Goal: Transaction & Acquisition: Subscribe to service/newsletter

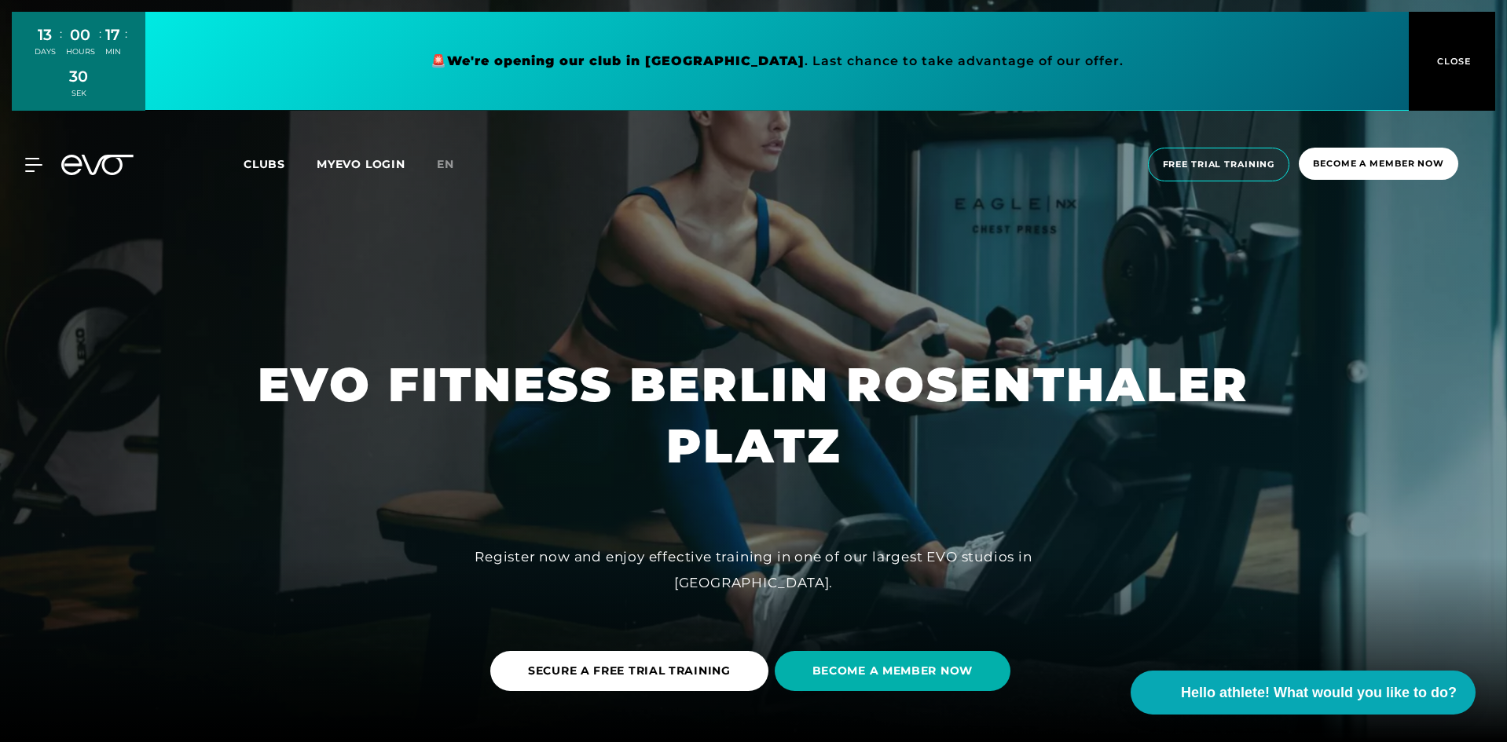
click at [1315, 252] on div at bounding box center [753, 371] width 1507 height 742
click at [1256, 170] on span "Free trial training" at bounding box center [1219, 164] width 112 height 13
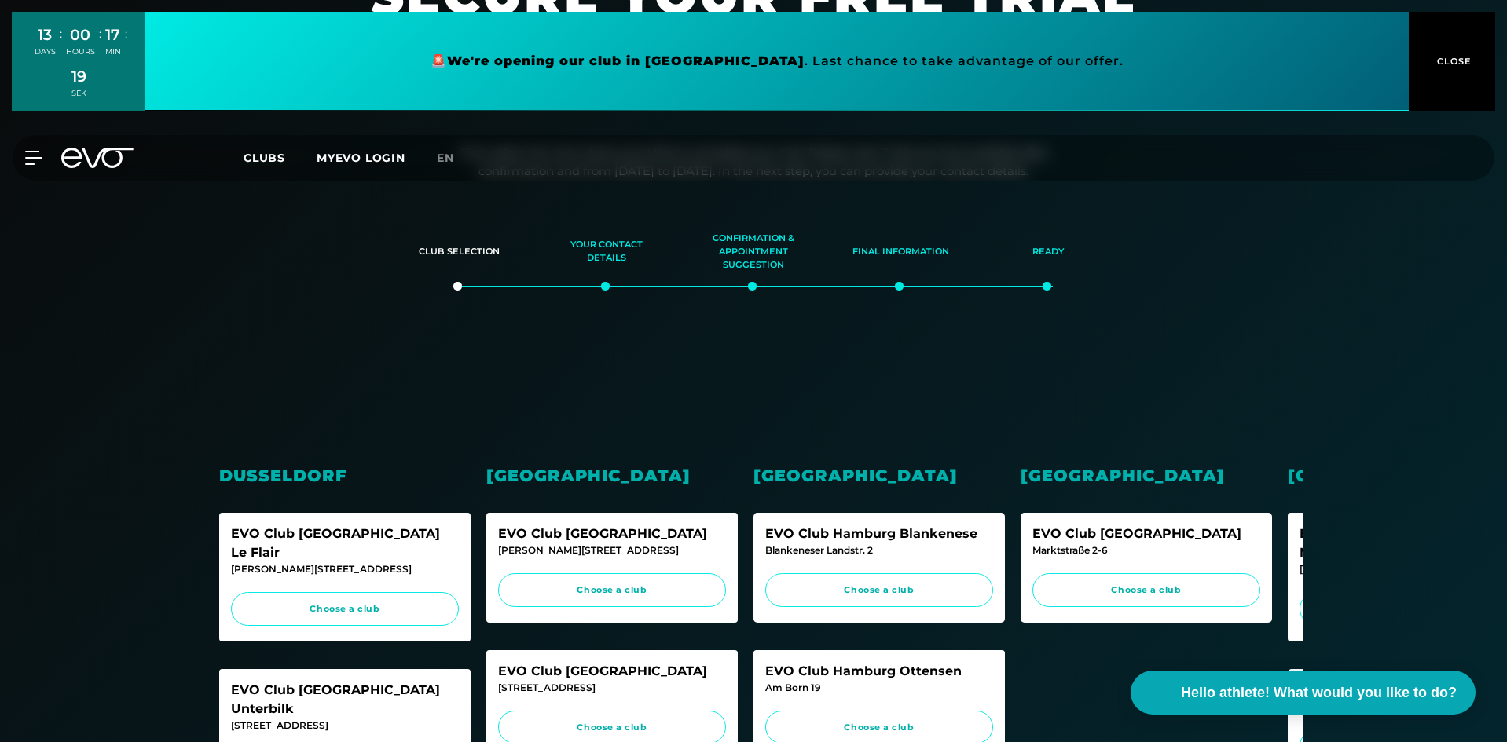
scroll to position [141, 0]
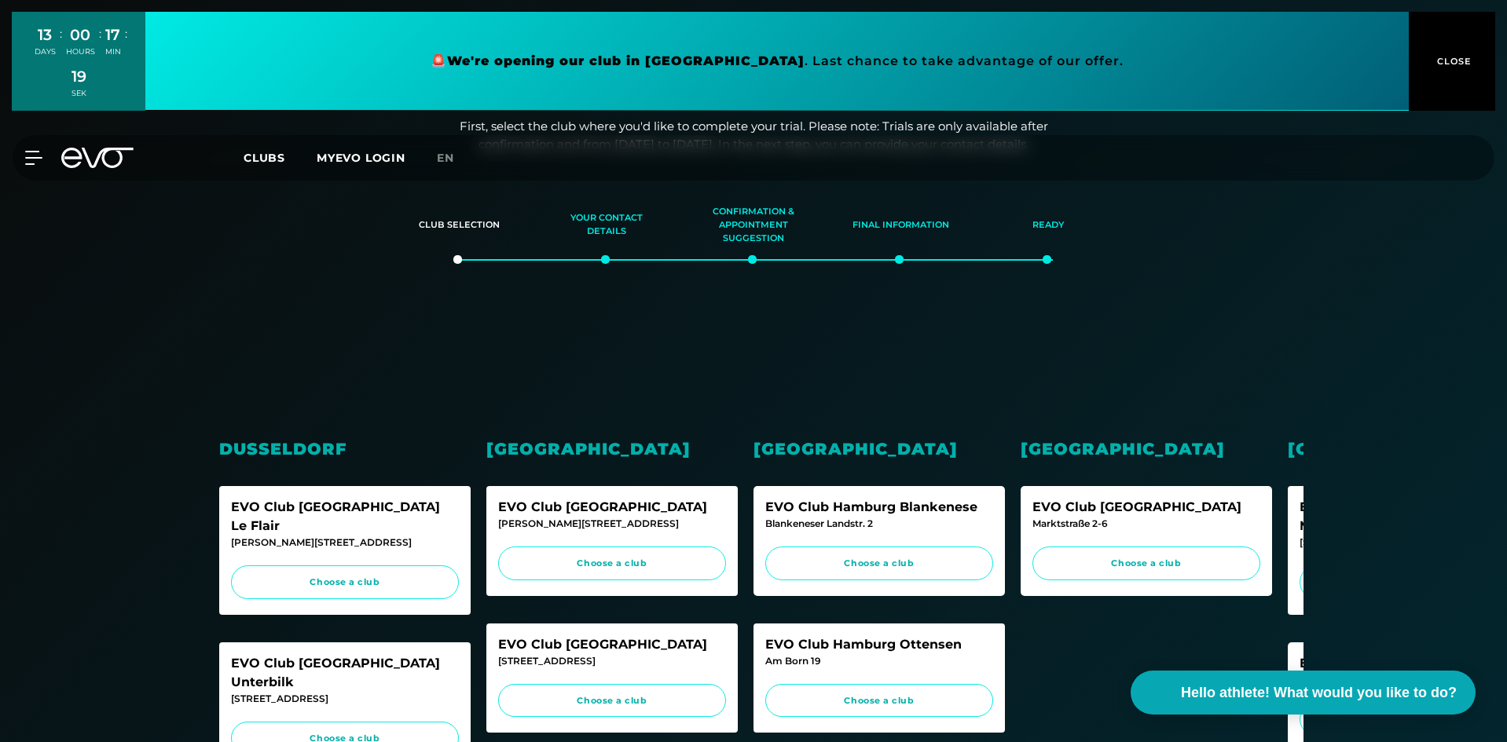
click at [1446, 67] on font "CLOSE" at bounding box center [1454, 61] width 35 height 11
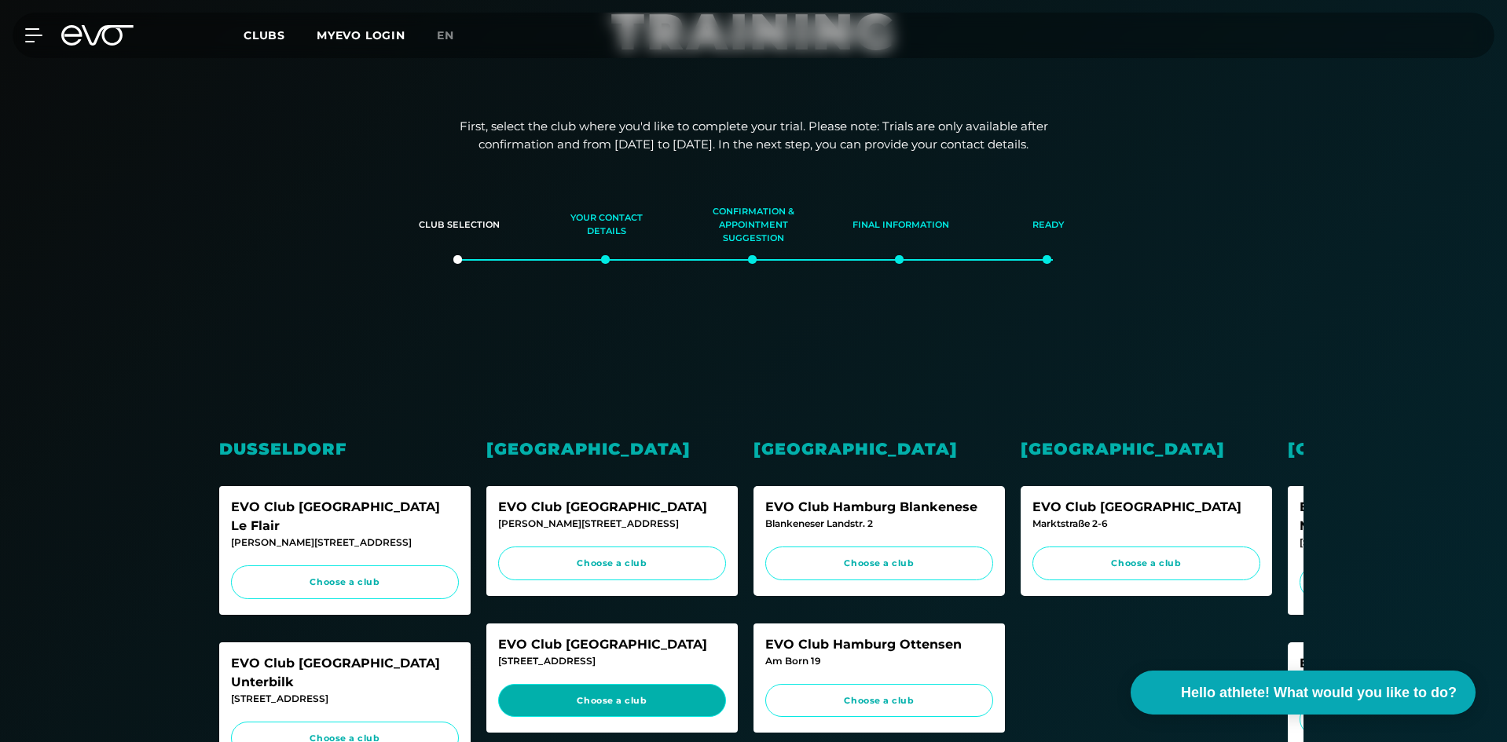
click at [625, 703] on font "Choose a club" at bounding box center [612, 700] width 70 height 11
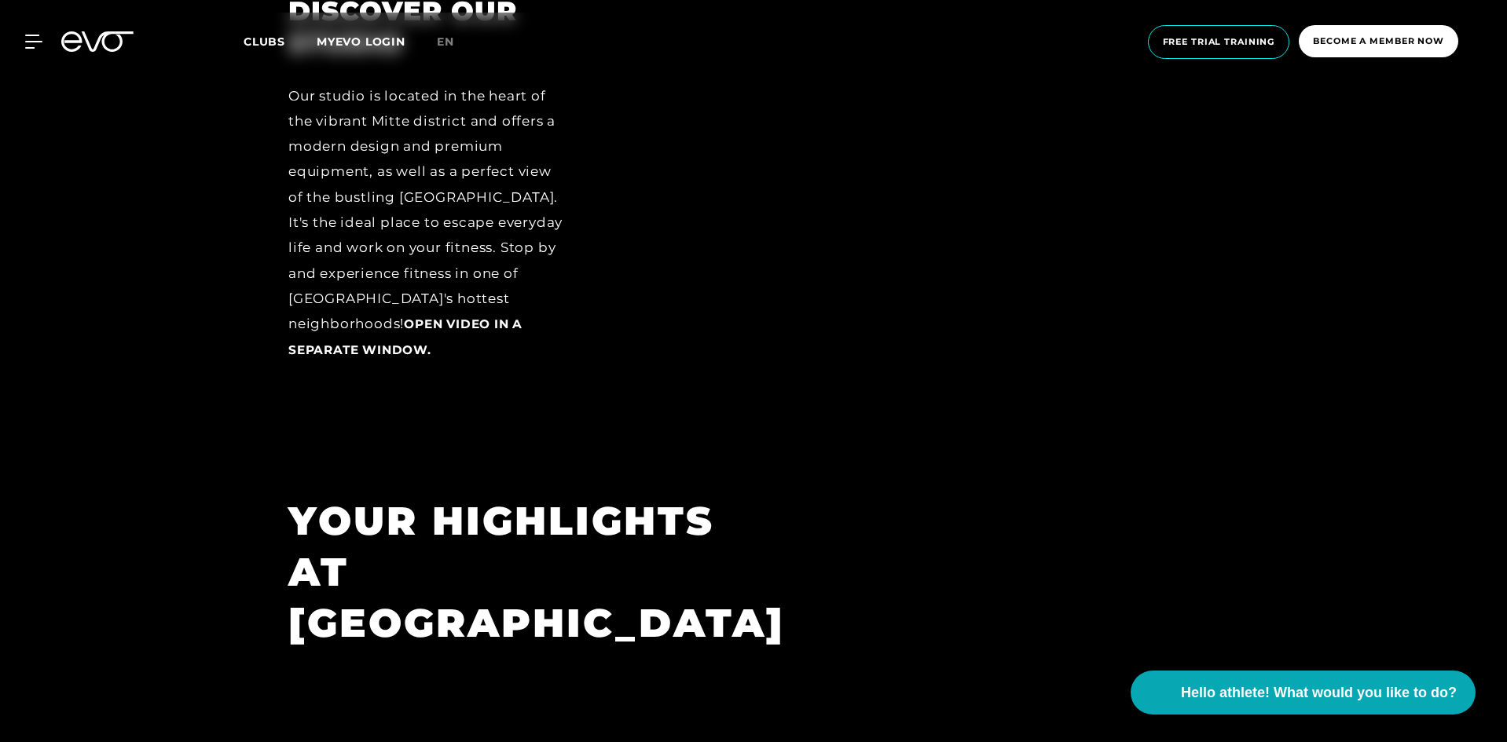
scroll to position [2389, 0]
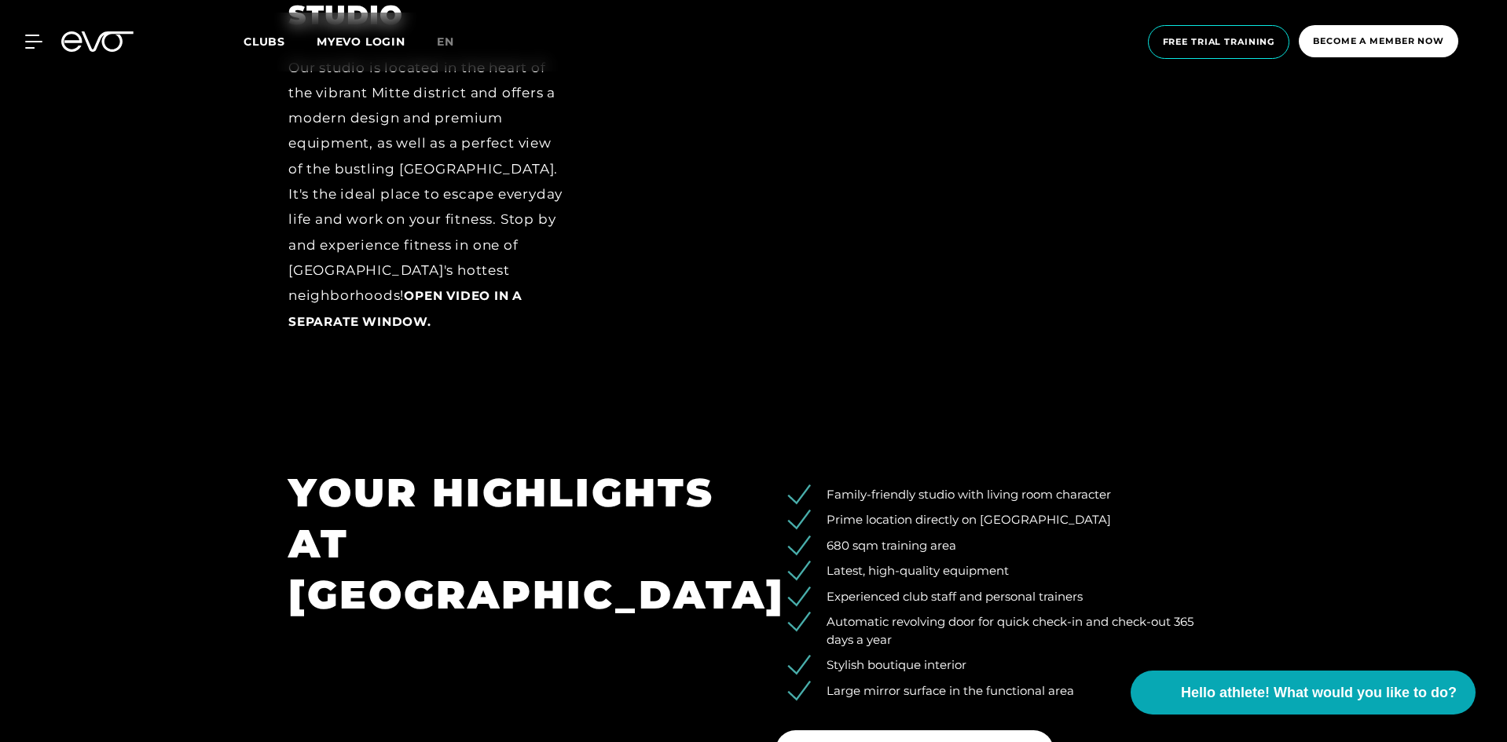
drag, startPoint x: 1494, startPoint y: 295, endPoint x: 1492, endPoint y: 332, distance: 37.0
click at [1492, 332] on div "DISCOVER OUR STUDIO Our studio is located in the heart of the vibrant Mitte dis…" at bounding box center [753, 162] width 1507 height 500
click at [1393, 29] on span "Become a member now" at bounding box center [1378, 41] width 159 height 32
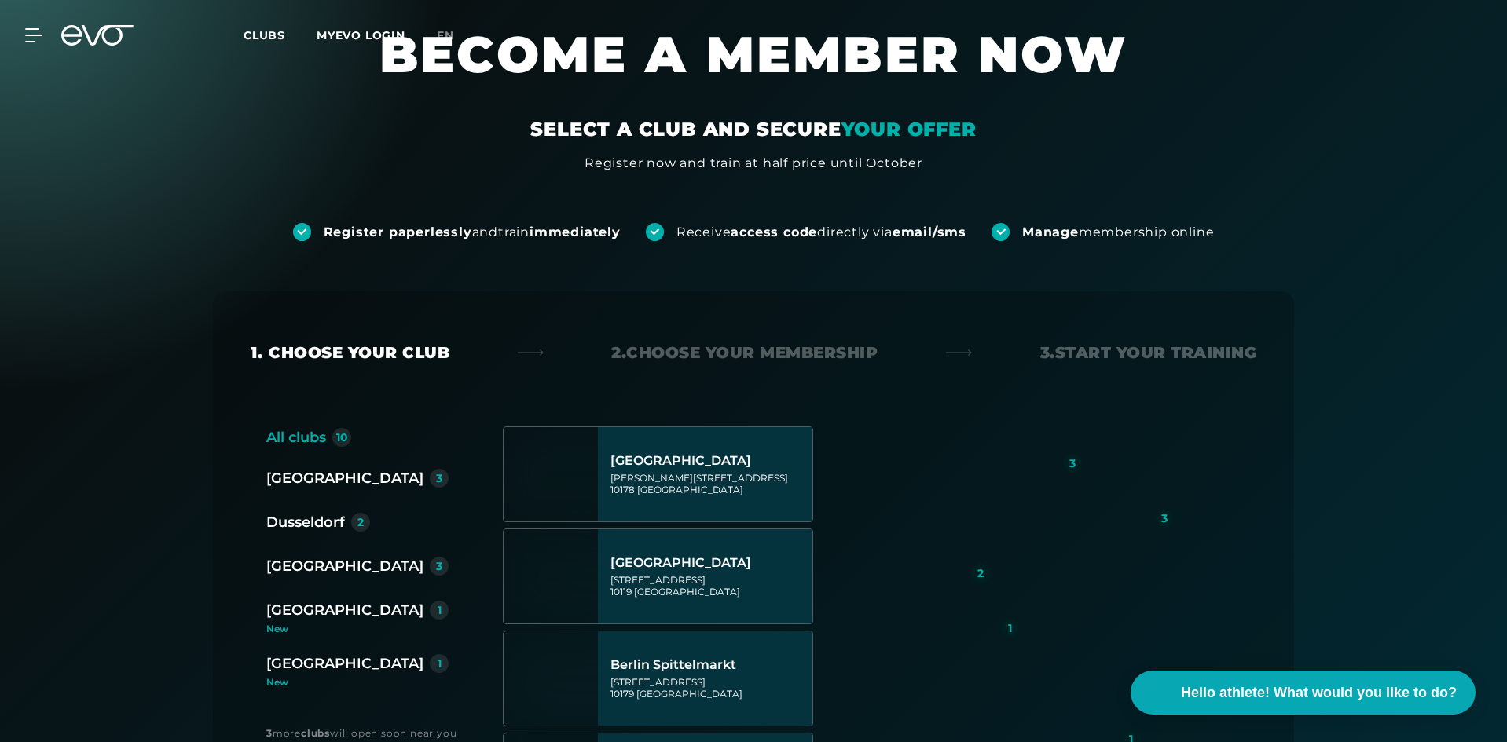
scroll to position [211, 0]
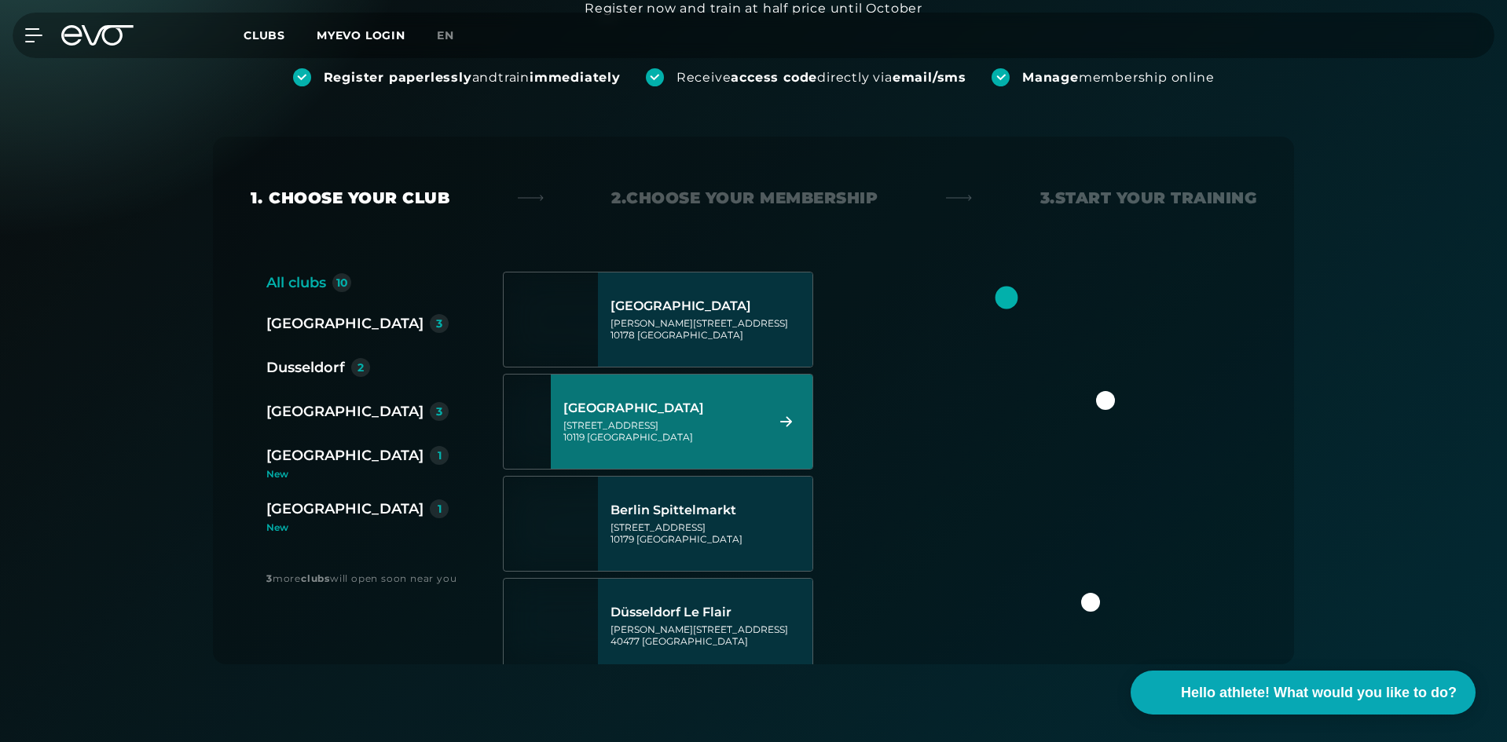
click at [758, 416] on div "Berlin Rosenthaler Platz Torstraße 125 10119 Berlin" at bounding box center [661, 421] width 197 height 69
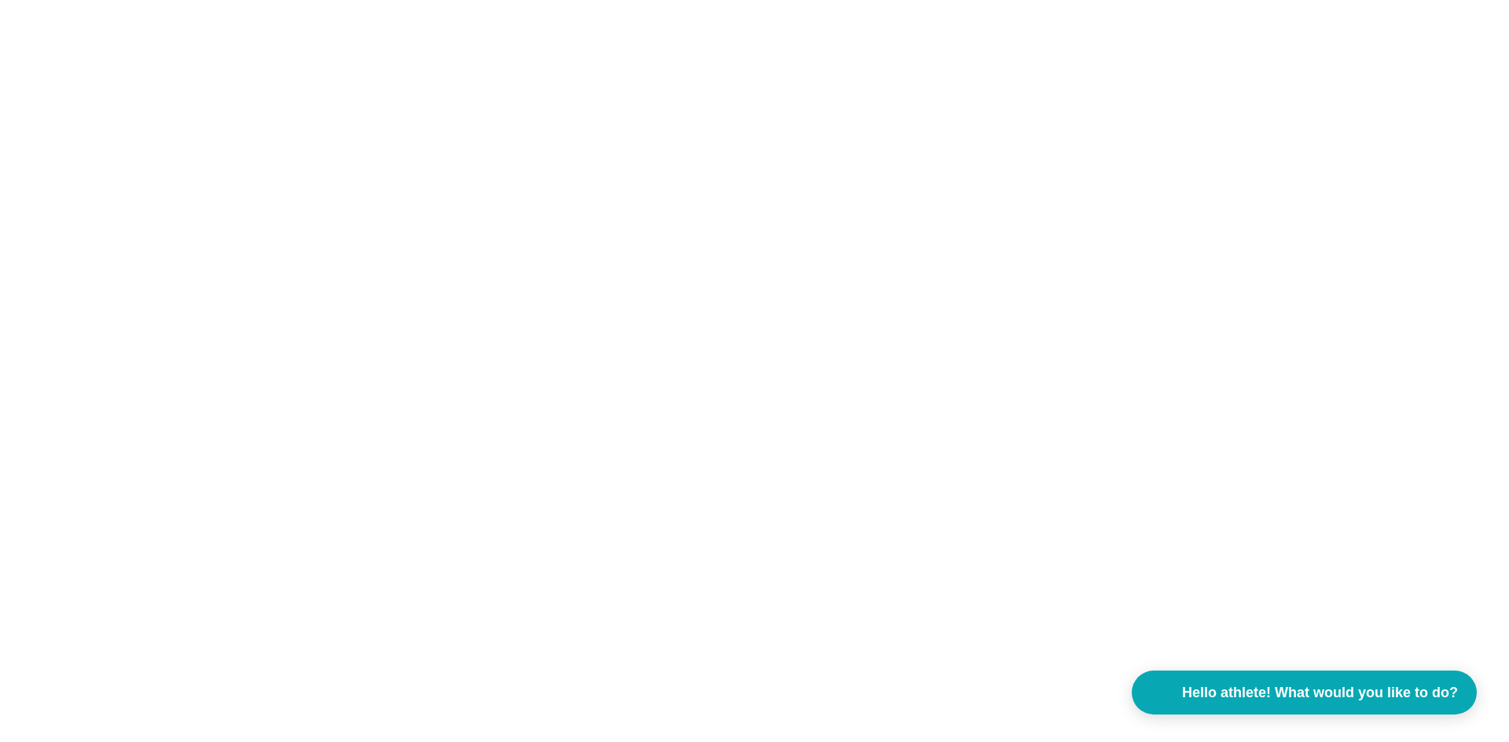
scroll to position [0, 0]
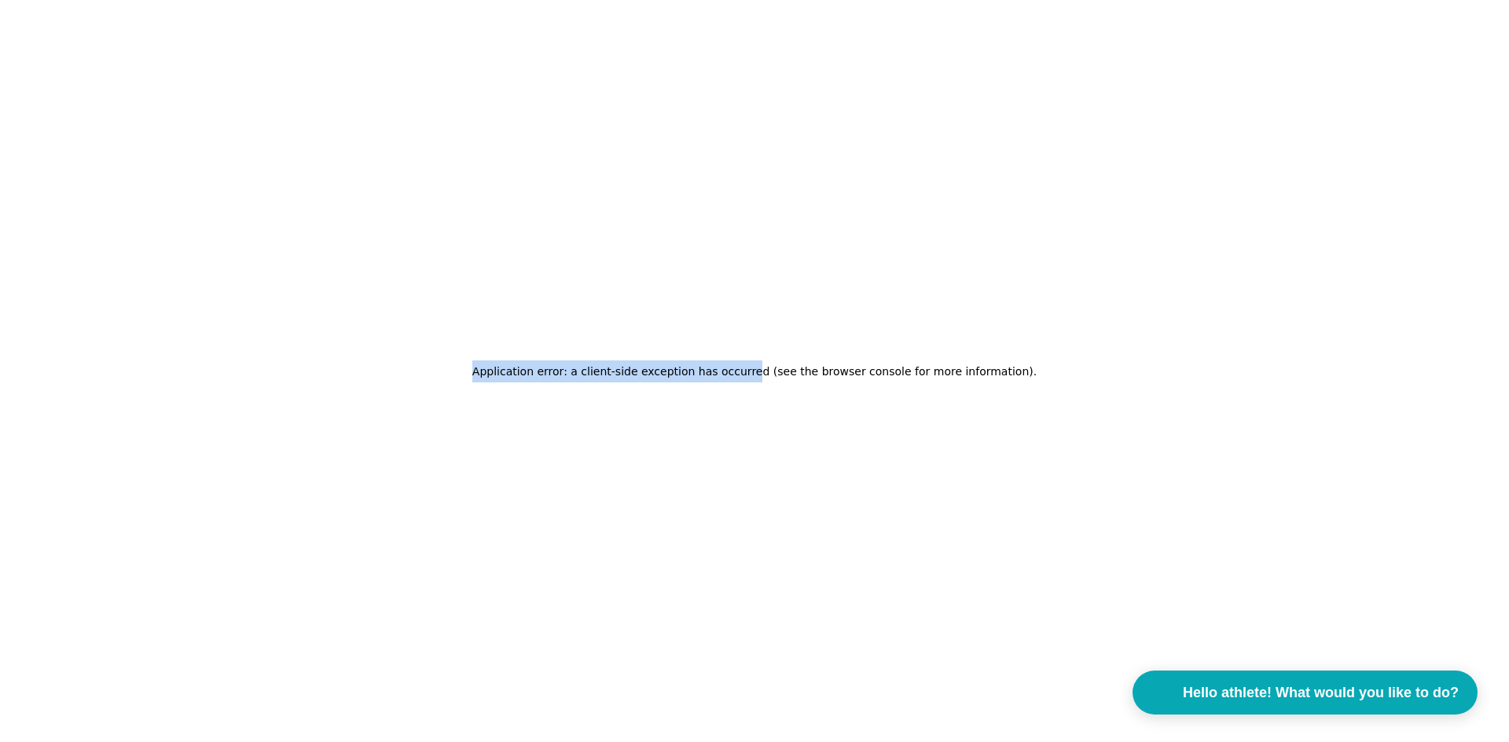
drag, startPoint x: 758, startPoint y: 375, endPoint x: 656, endPoint y: 349, distance: 105.4
click at [656, 349] on div "Application error: a client-side exception has occurred (see the browser consol…" at bounding box center [754, 371] width 1509 height 742
click at [666, 376] on font "Application error: a client-side exception has occurred (see the browser consol…" at bounding box center [752, 371] width 561 height 13
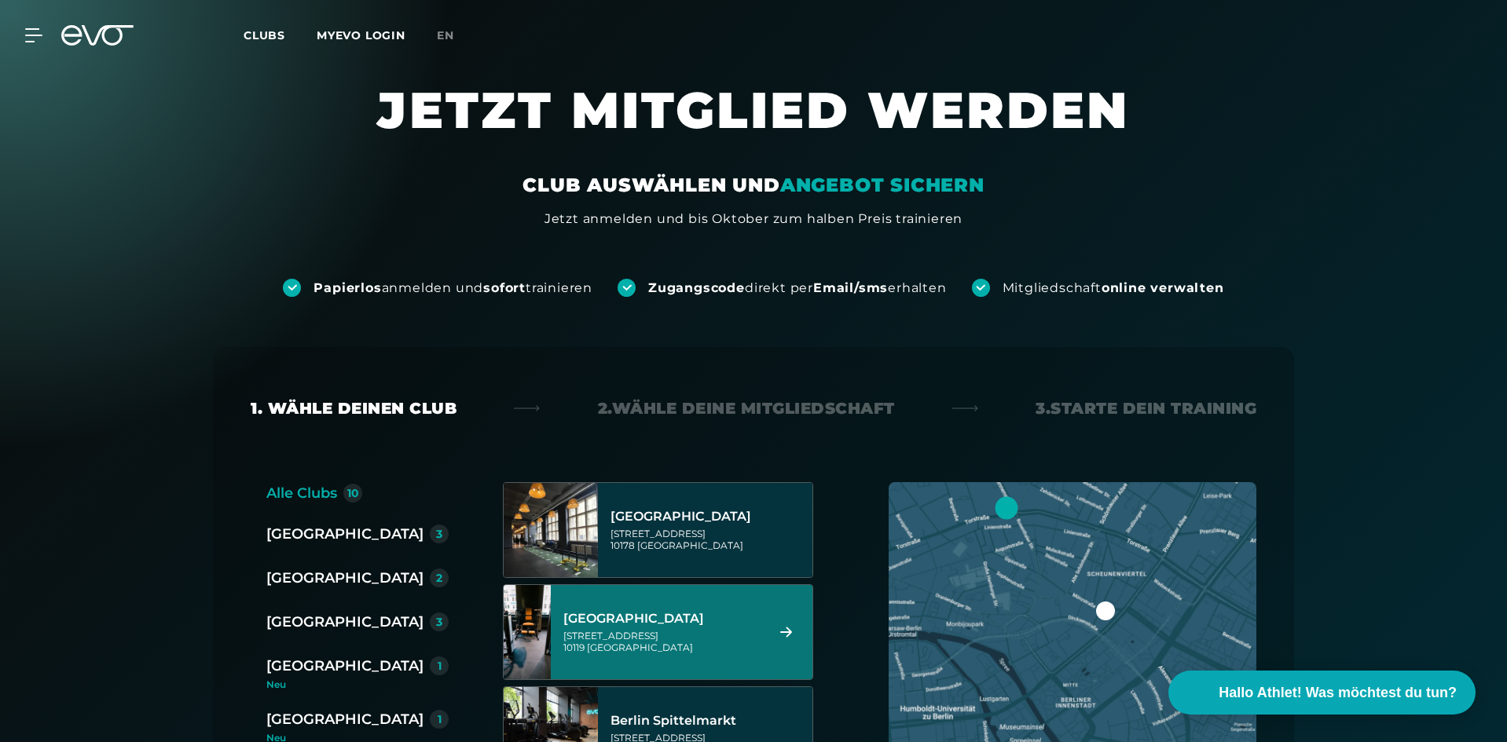
click at [746, 642] on div "[STREET_ADDRESS]" at bounding box center [661, 642] width 197 height 24
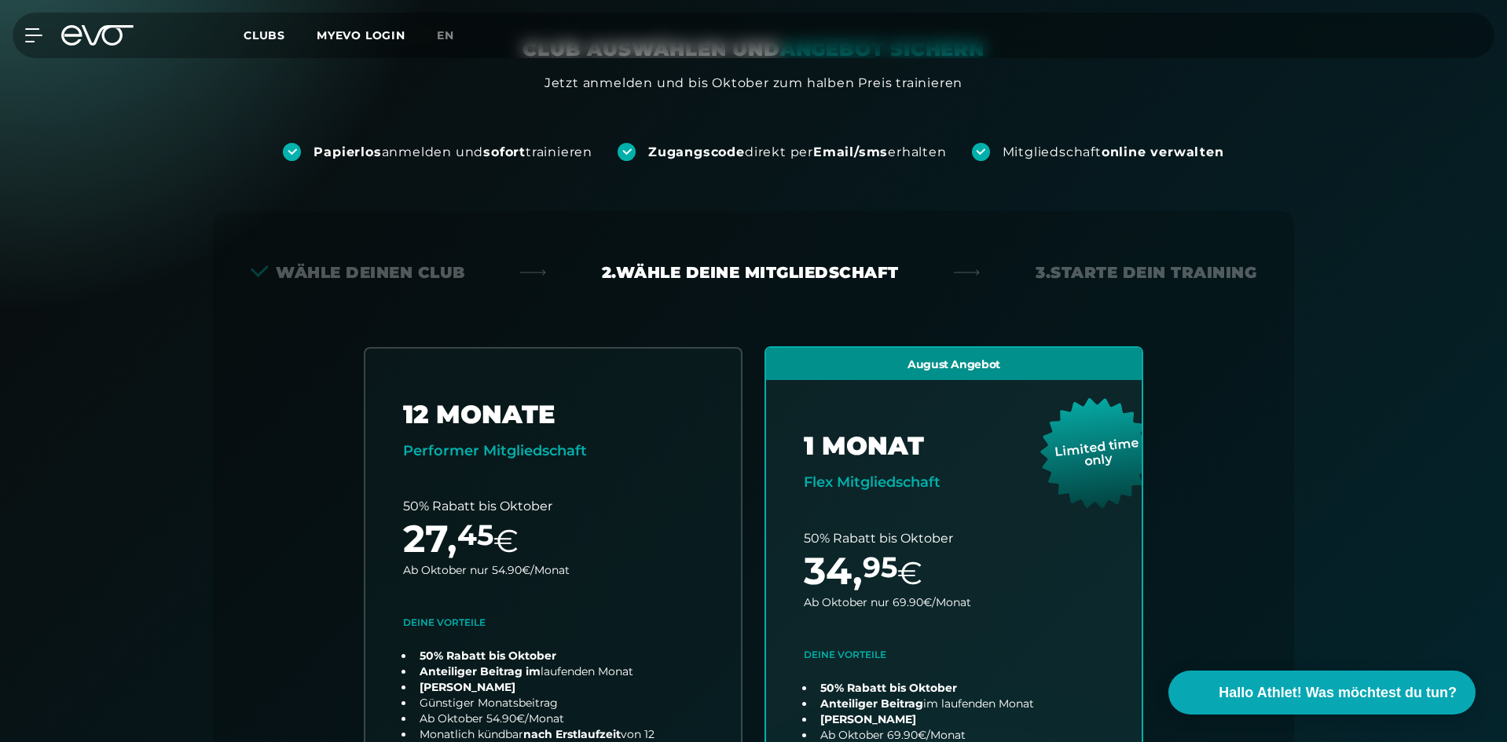
scroll to position [347, 0]
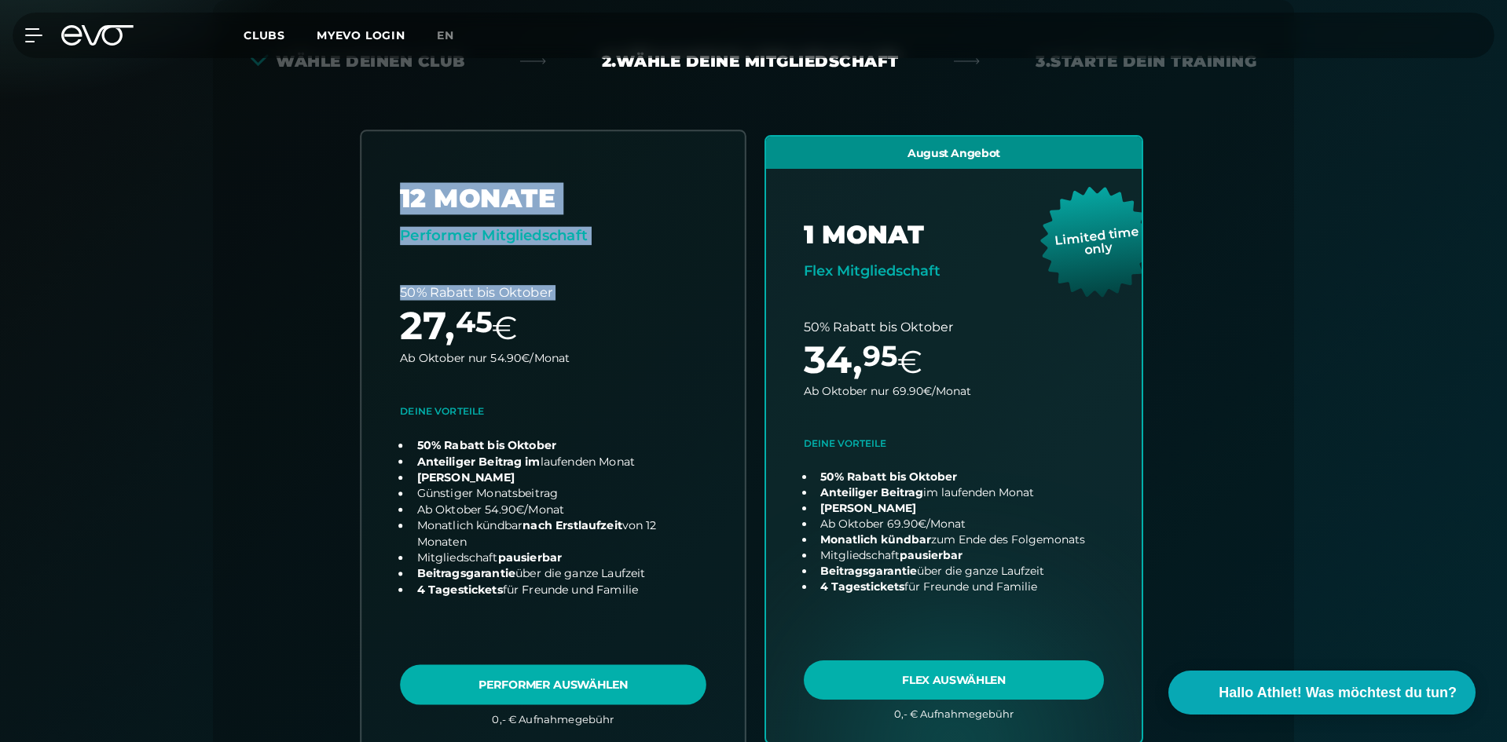
drag, startPoint x: 278, startPoint y: 338, endPoint x: 435, endPoint y: 207, distance: 204.2
click at [435, 207] on div "Alle Clubs 10 [GEOGRAPHIC_DATA] 3 [GEOGRAPHIC_DATA] 2 [GEOGRAPHIC_DATA] 3 [GEOG…" at bounding box center [754, 458] width 1006 height 647
click at [435, 207] on link "choose plan" at bounding box center [552, 440] width 383 height 618
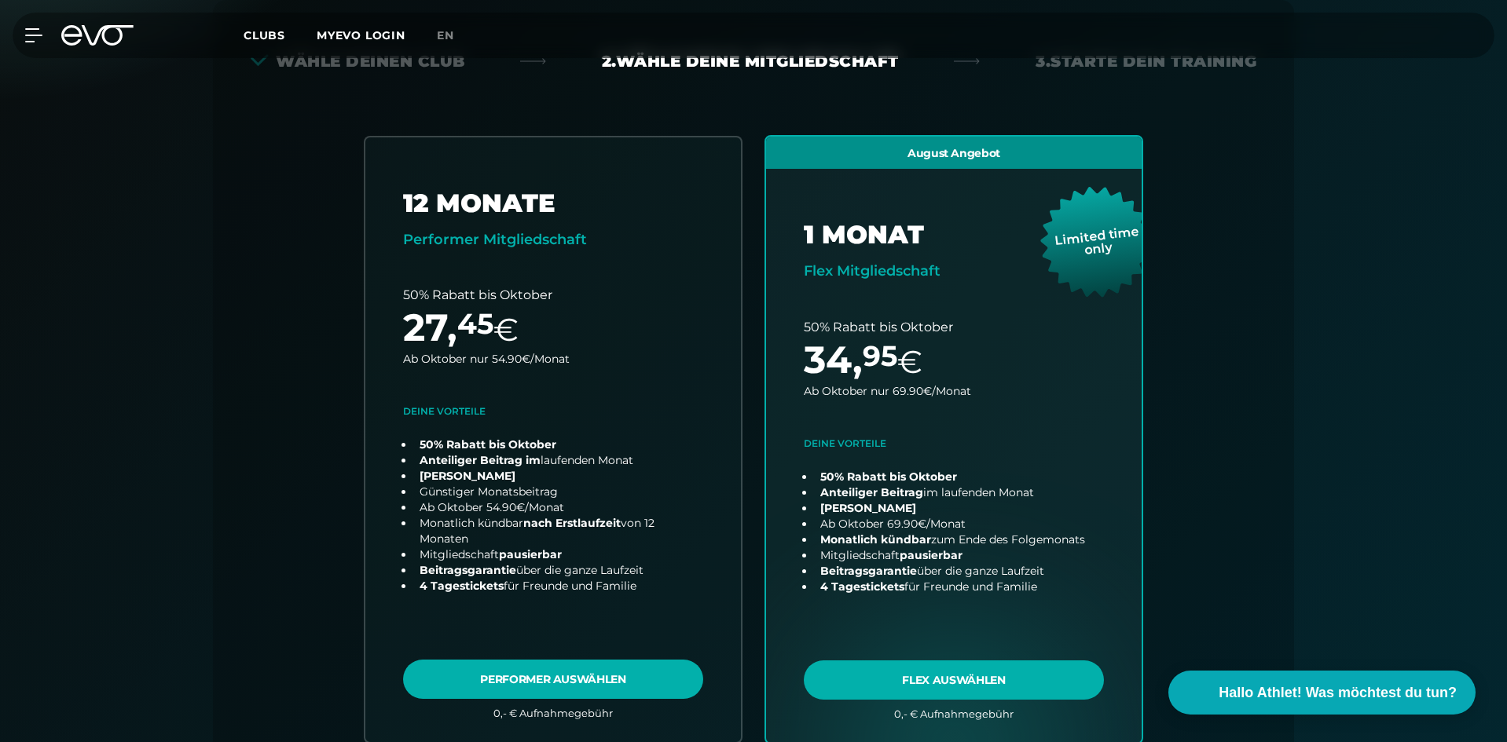
click at [178, 390] on div "Papierlos anmelden und sofort trainieren Zugangscode direkt per Email/sms erhal…" at bounding box center [753, 493] width 1507 height 1225
drag, startPoint x: 1505, startPoint y: 123, endPoint x: 1508, endPoint y: 178, distance: 54.3
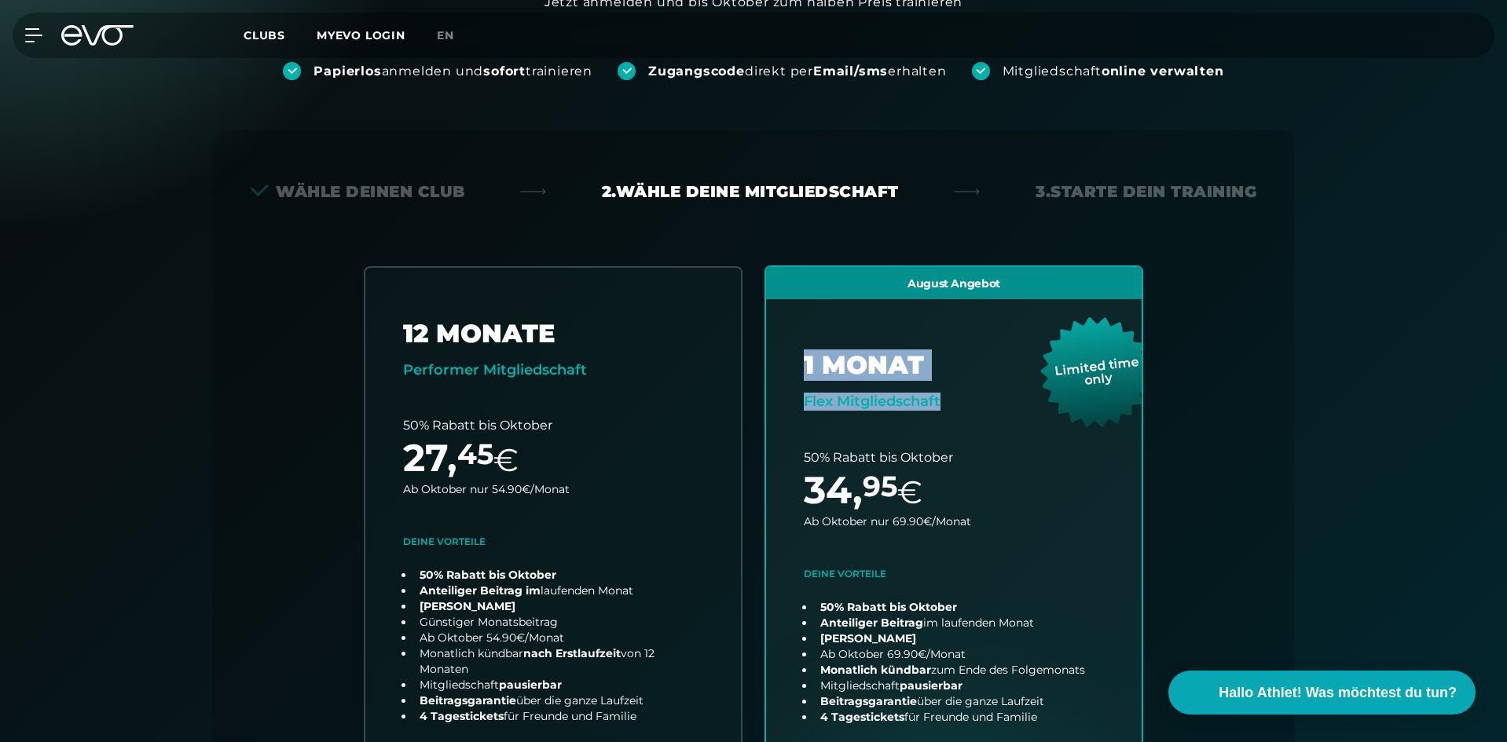
scroll to position [225, 0]
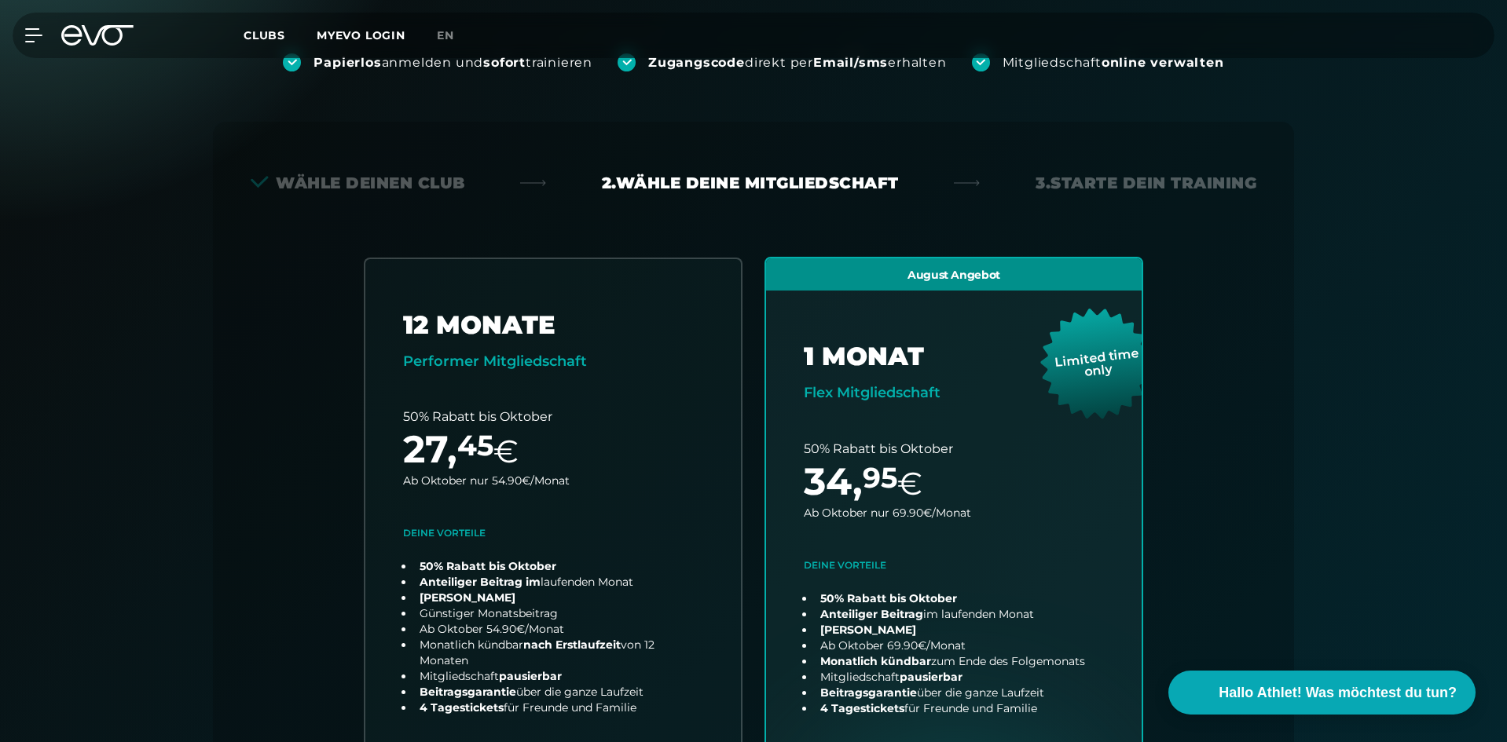
click at [1416, 375] on div "Papierlos anmelden und sofort trainieren Zugangscode direkt per Email/sms erhal…" at bounding box center [753, 615] width 1507 height 1225
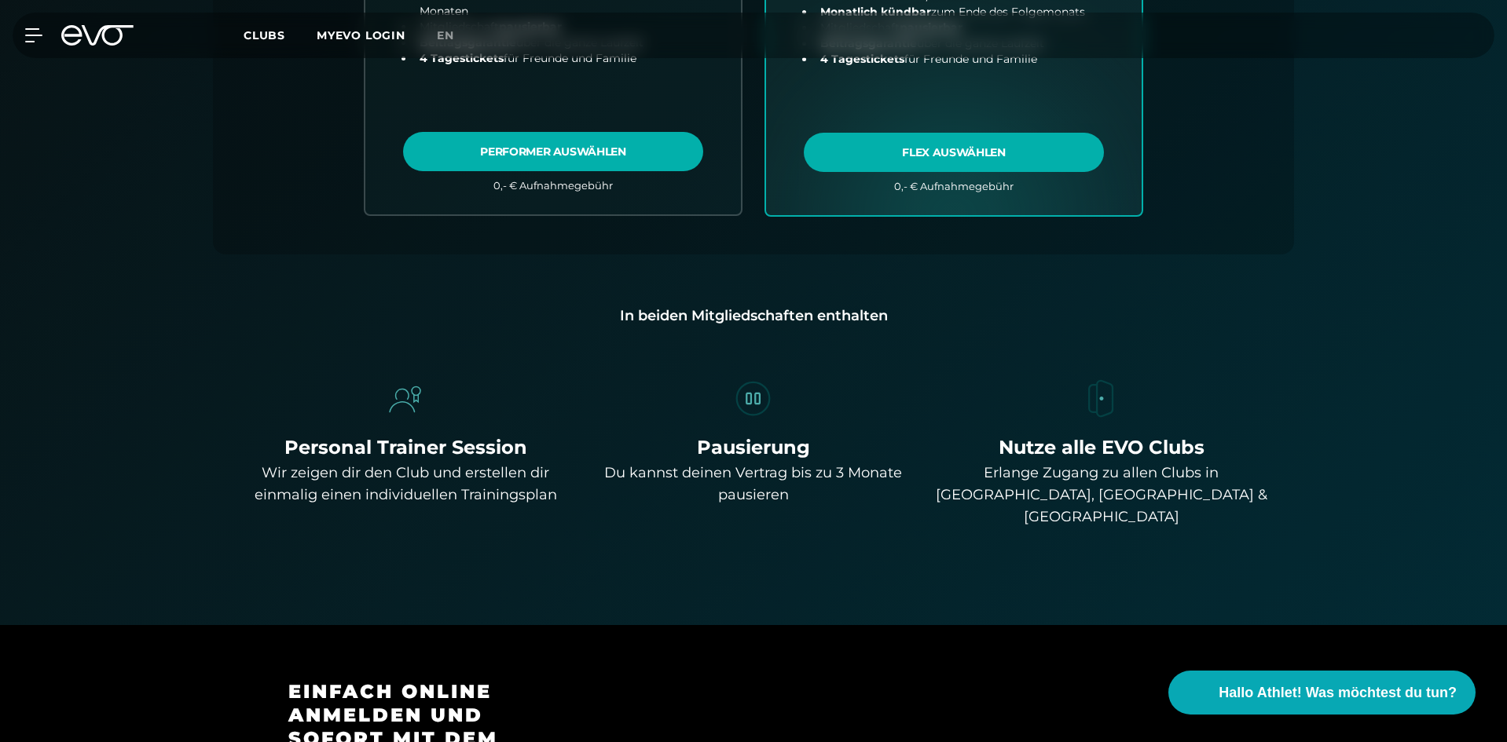
drag, startPoint x: 1505, startPoint y: 202, endPoint x: 1492, endPoint y: 247, distance: 46.7
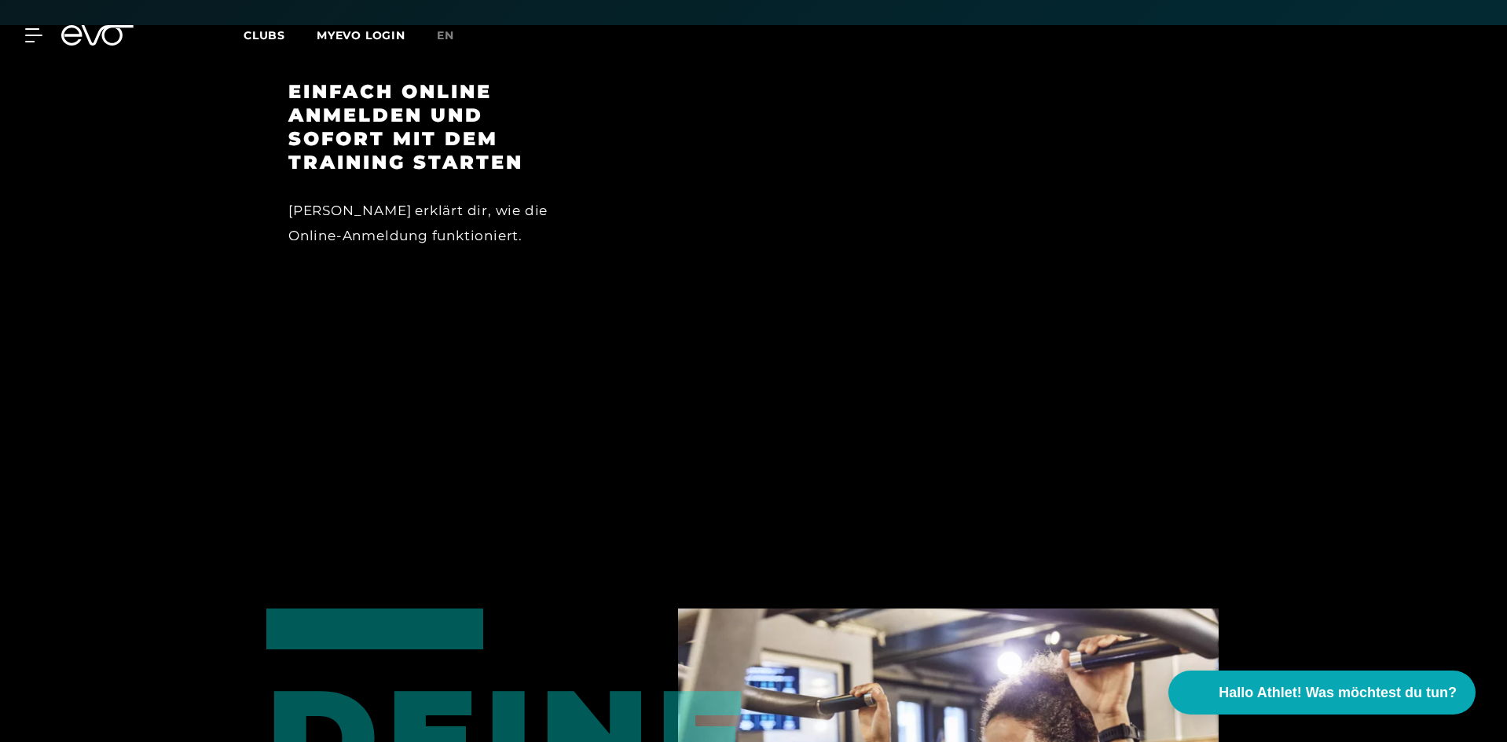
scroll to position [0, 0]
